Goal: Navigation & Orientation: Find specific page/section

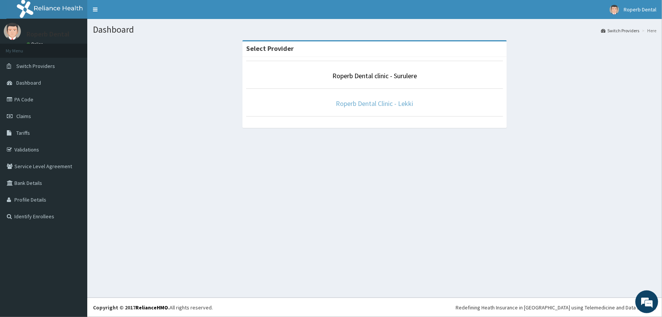
click at [376, 104] on link "Roperb Dental Clinic - Lekki" at bounding box center [374, 103] width 77 height 9
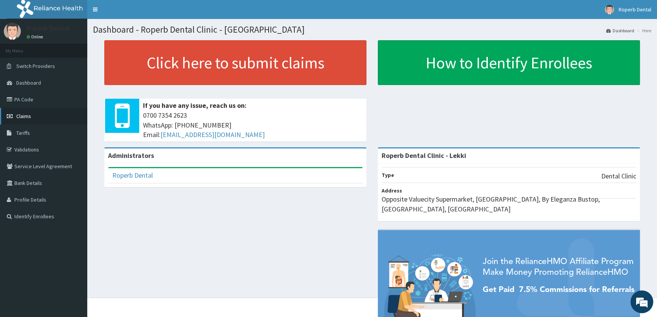
click at [44, 117] on link "Claims" at bounding box center [43, 116] width 87 height 17
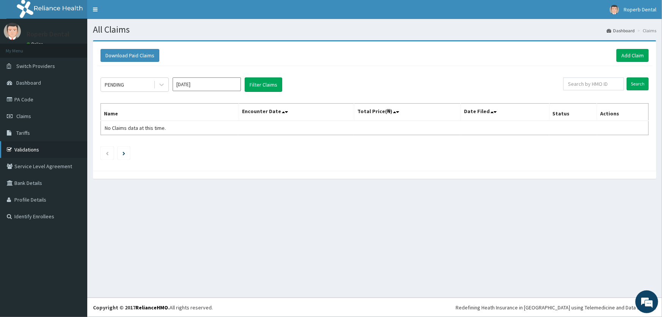
click at [34, 152] on link "Validations" at bounding box center [43, 149] width 87 height 17
click at [31, 102] on link "PA Code" at bounding box center [43, 99] width 87 height 17
